Goal: Ask a question

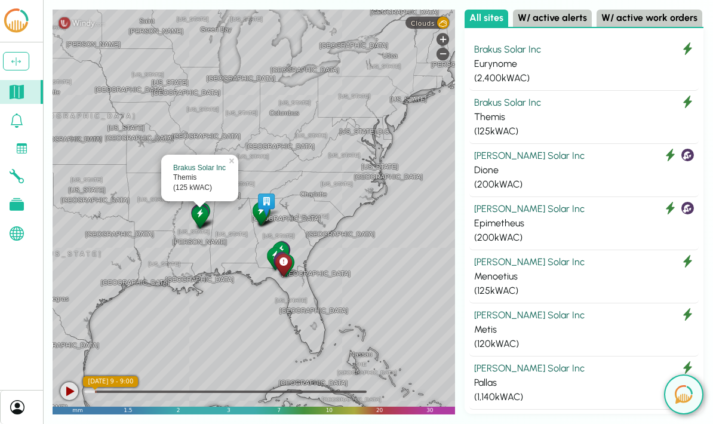
click at [429, 33] on div "[US_STATE] [GEOGRAPHIC_DATA] [US_STATE] [US_STATE] [US_STATE] [GEOGRAPHIC_DATA]…" at bounding box center [254, 212] width 403 height 405
click at [432, 30] on div "[US_STATE] [GEOGRAPHIC_DATA] [US_STATE] [US_STATE] [US_STATE] [GEOGRAPHIC_DATA]…" at bounding box center [254, 212] width 403 height 405
click at [425, 13] on div "[US_STATE] [GEOGRAPHIC_DATA] [US_STATE] [US_STATE] [US_STATE] [GEOGRAPHIC_DATA]…" at bounding box center [254, 212] width 403 height 405
click at [428, 23] on span "Clouds" at bounding box center [423, 23] width 24 height 8
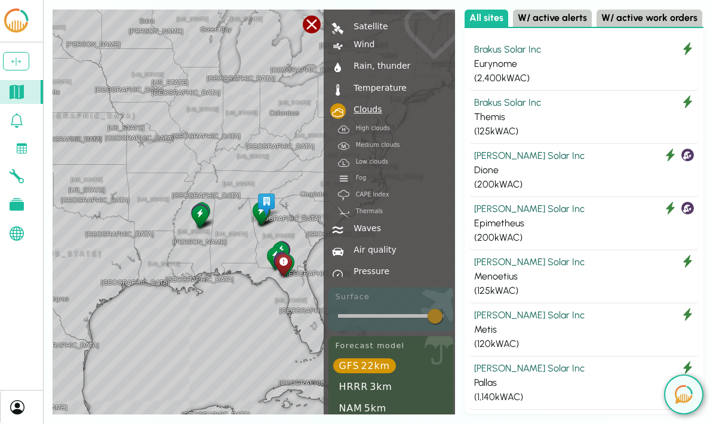
click at [366, 65] on div "Rain, thunder" at bounding box center [380, 66] width 62 height 8
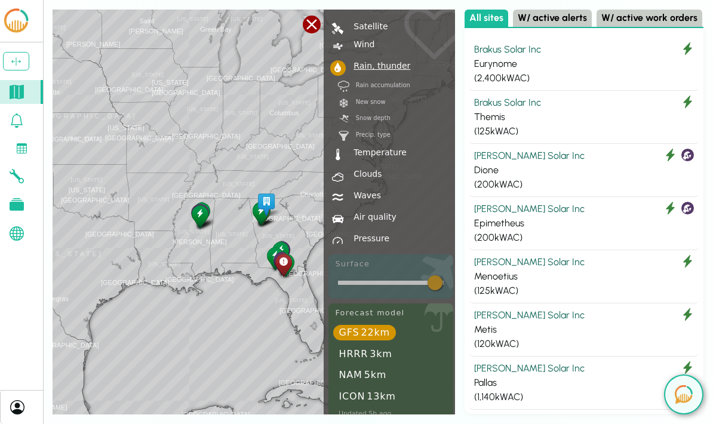
click at [209, 108] on div "[US_STATE] [GEOGRAPHIC_DATA] [US_STATE] [US_STATE] [US_STATE] [GEOGRAPHIC_DATA]…" at bounding box center [254, 212] width 403 height 405
click at [247, 106] on div "[US_STATE] [GEOGRAPHIC_DATA] [US_STATE] [US_STATE] [US_STATE] [GEOGRAPHIC_DATA]…" at bounding box center [254, 212] width 403 height 405
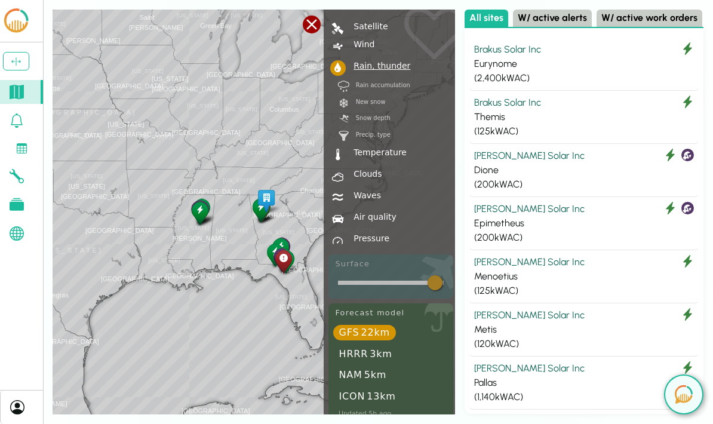
click at [318, 19] on div at bounding box center [312, 25] width 18 height 18
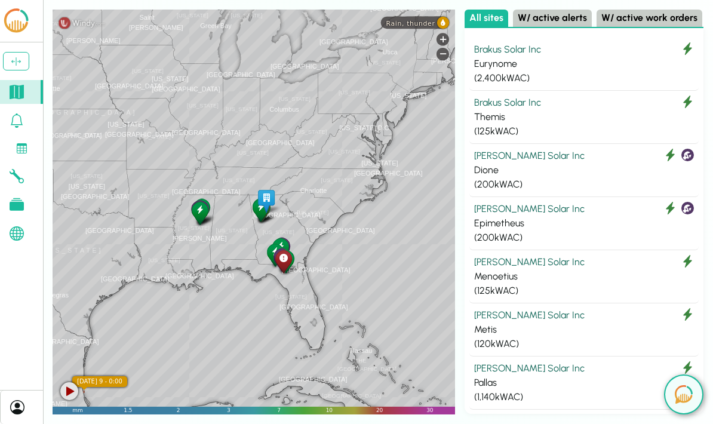
click at [556, 118] on div "Themis" at bounding box center [584, 117] width 220 height 14
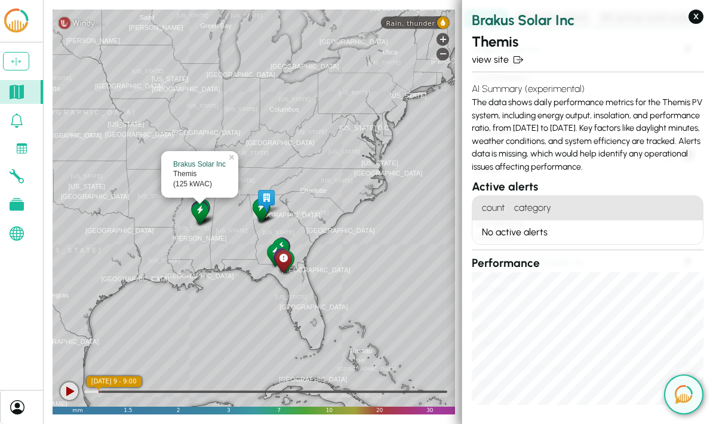
click at [699, 397] on button at bounding box center [683, 394] width 39 height 40
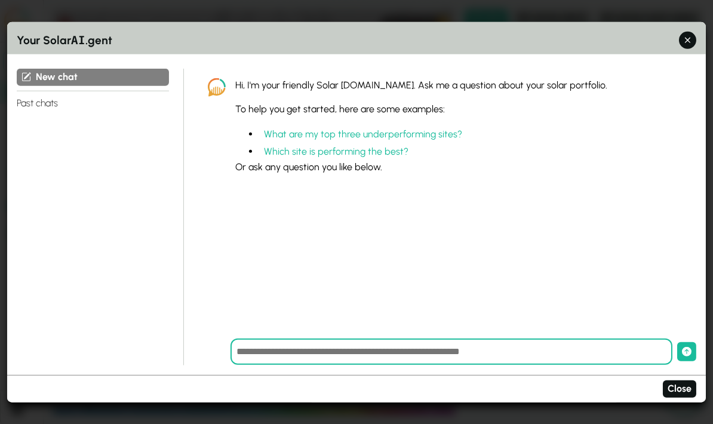
click at [292, 126] on button "What are my top three underperforming sites?" at bounding box center [363, 134] width 208 height 17
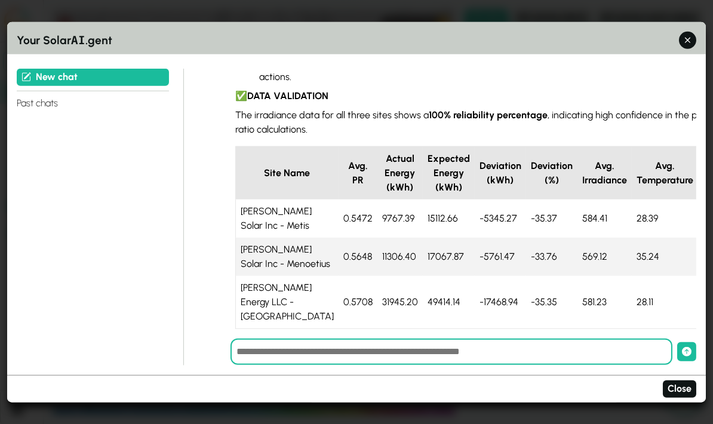
click at [684, 34] on icon "button" at bounding box center [687, 40] width 13 height 13
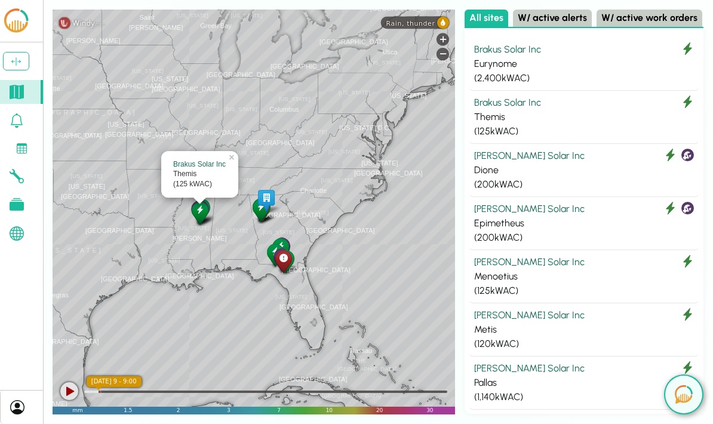
click at [544, 113] on div "Themis" at bounding box center [584, 117] width 220 height 14
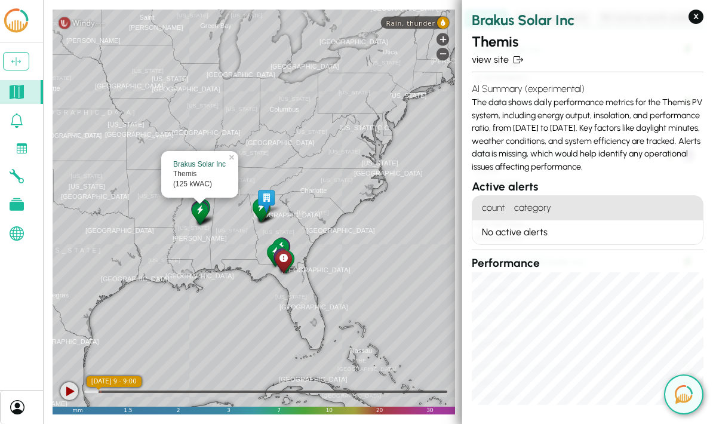
click at [484, 57] on link "view site" at bounding box center [588, 60] width 232 height 14
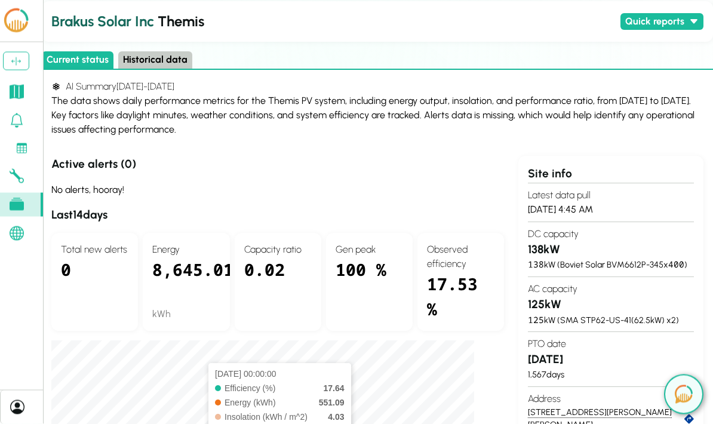
scroll to position [22, 11]
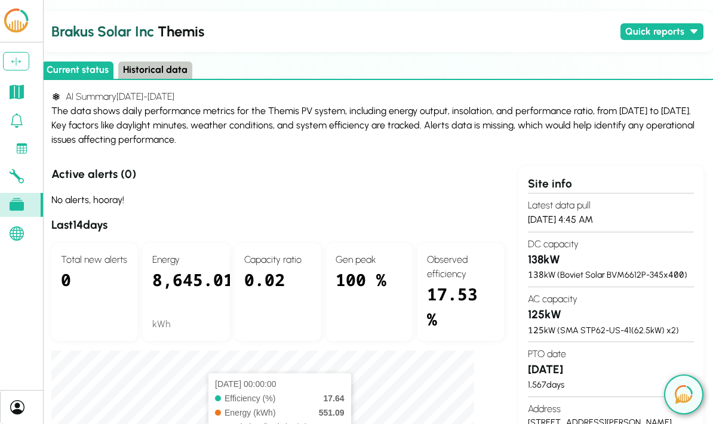
click at [167, 66] on button "Historical data" at bounding box center [155, 70] width 74 height 17
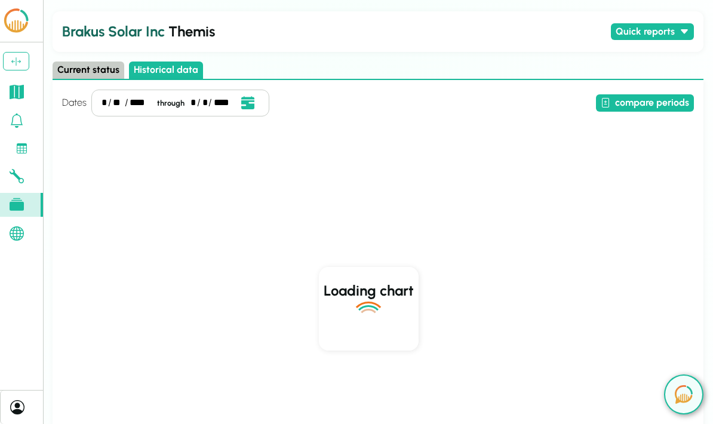
scroll to position [0, 0]
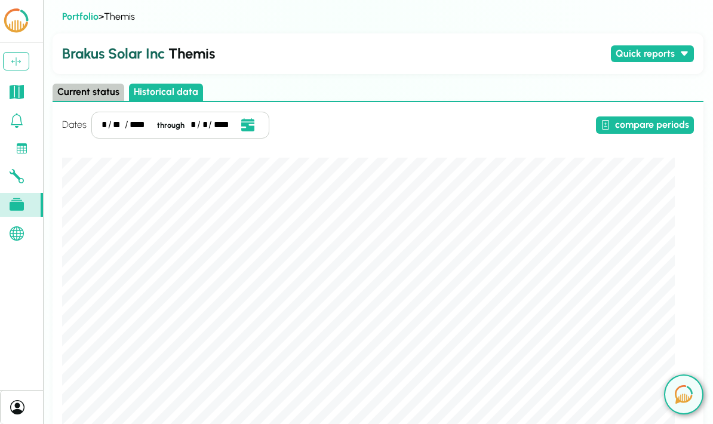
click at [622, 129] on button "compare periods" at bounding box center [645, 124] width 98 height 17
click at [635, 116] on button "compare periods" at bounding box center [645, 124] width 98 height 17
